Goal: Browse casually

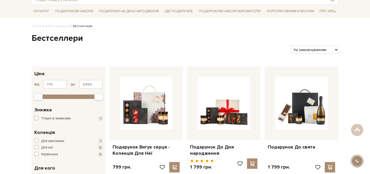
scroll to position [21, 0]
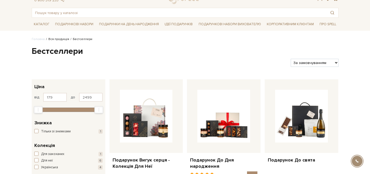
click at [55, 41] on link "Вся продукція" at bounding box center [58, 39] width 21 height 4
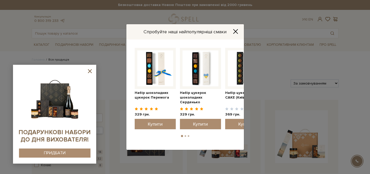
click at [89, 71] on icon at bounding box center [90, 71] width 6 height 6
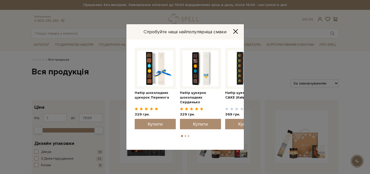
click at [185, 136] on button "2" at bounding box center [185, 136] width 2 height 2
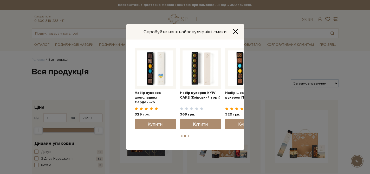
click at [187, 136] on li "3" at bounding box center [188, 136] width 3 height 2
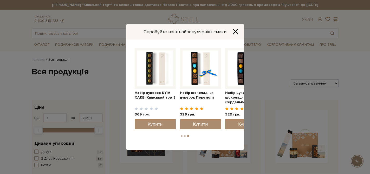
click at [184, 136] on button "2" at bounding box center [185, 136] width 2 height 2
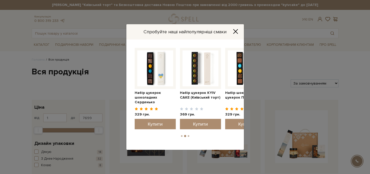
click at [181, 136] on button "1" at bounding box center [182, 136] width 2 height 2
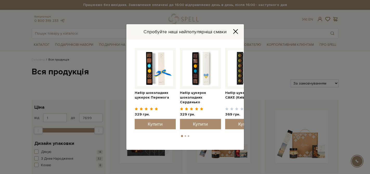
click at [234, 32] on icon "Close" at bounding box center [235, 31] width 5 height 5
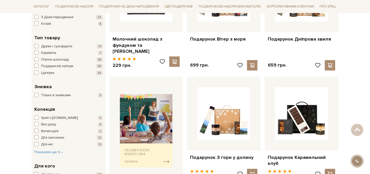
scroll to position [142, 0]
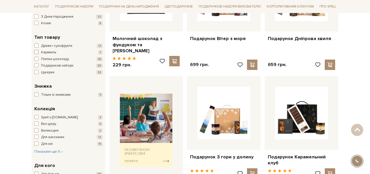
click at [36, 51] on span "button" at bounding box center [36, 52] width 4 height 4
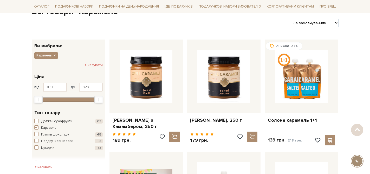
scroll to position [66, 0]
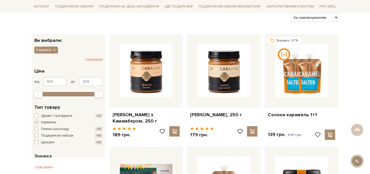
click at [94, 59] on button "Скасувати" at bounding box center [94, 59] width 18 height 8
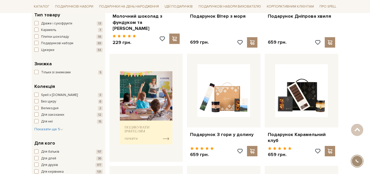
scroll to position [165, 0]
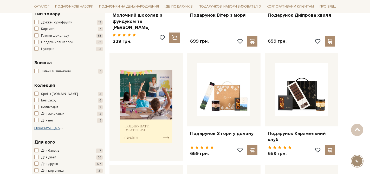
click at [58, 128] on span "Показати ще 5" at bounding box center [48, 128] width 29 height 4
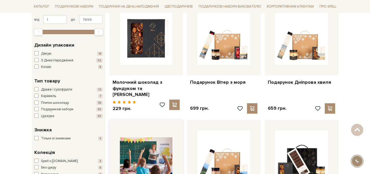
scroll to position [78, 0]
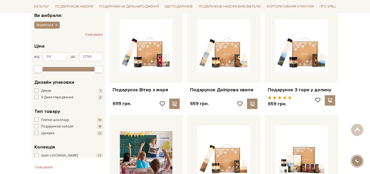
scroll to position [91, 0]
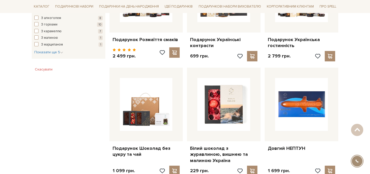
scroll to position [394, 0]
